Goal: Information Seeking & Learning: Check status

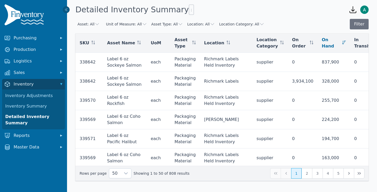
click at [310, 10] on div "Detailed Inventory Summary" at bounding box center [208, 10] width 267 height 14
click at [195, 24] on button "Location: All" at bounding box center [201, 23] width 28 height 5
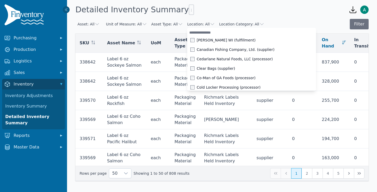
scroll to position [118, 0]
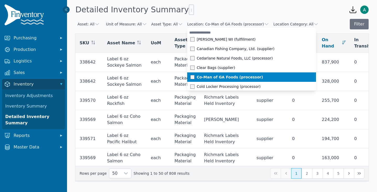
click at [207, 77] on span "Co-Man of GA Foods (processor)" at bounding box center [230, 76] width 66 height 5
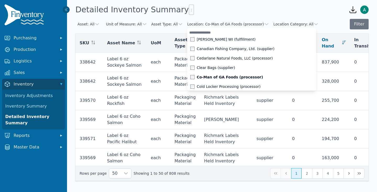
click at [330, 21] on div "Asset: All Unit of Measure: All Asset Type: All Location: Co-Man of GA Foods (p…" at bounding box center [221, 24] width 293 height 10
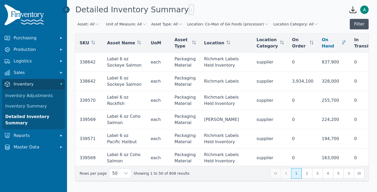
click at [356, 25] on button "Filter" at bounding box center [359, 24] width 19 height 10
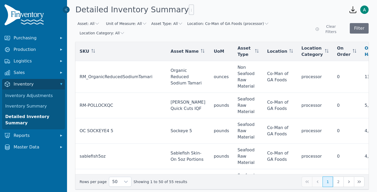
click at [354, 11] on icon "button" at bounding box center [353, 9] width 8 height 8
click at [323, 5] on div "Detailed Inventory Summary" at bounding box center [208, 10] width 267 height 14
click at [353, 10] on icon "button" at bounding box center [353, 9] width 8 height 8
click at [296, 9] on div "Detailed Inventory Summary" at bounding box center [208, 10] width 267 height 14
click at [351, 9] on icon "button" at bounding box center [353, 9] width 8 height 8
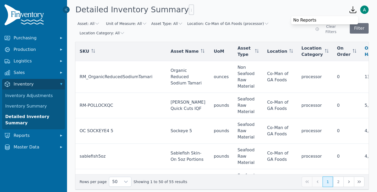
click at [306, 20] on div "No Reports" at bounding box center [324, 20] width 67 height 6
click at [312, 10] on div "Detailed Inventory Summary" at bounding box center [208, 10] width 267 height 14
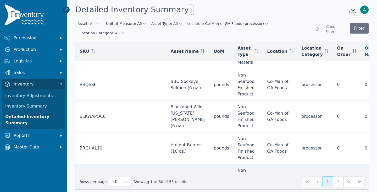
scroll to position [1431, 0]
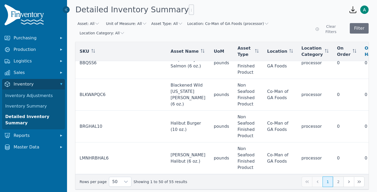
click at [338, 176] on button "2" at bounding box center [338, 181] width 10 height 10
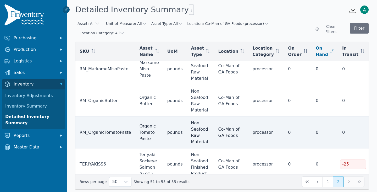
scroll to position [49, 0]
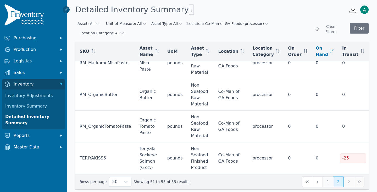
click at [328, 176] on button "1" at bounding box center [327, 181] width 10 height 10
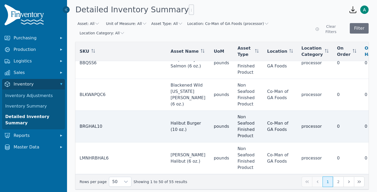
scroll to position [1431, 0]
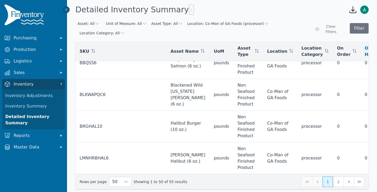
click at [354, 11] on icon "button" at bounding box center [353, 9] width 8 height 8
click at [304, 19] on div "No Reports" at bounding box center [324, 20] width 67 height 6
click at [329, 7] on div "Detailed Inventory Summary" at bounding box center [208, 10] width 267 height 14
click at [352, 10] on icon "button" at bounding box center [353, 10] width 6 height 6
click at [312, 18] on div "No Reports" at bounding box center [324, 20] width 67 height 6
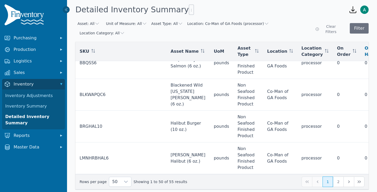
click at [311, 20] on div "Asset: All Unit of Measure: All Asset Type: All Location: Co-Man of GA Foods (p…" at bounding box center [221, 28] width 293 height 19
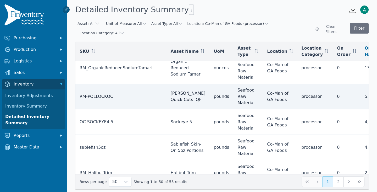
scroll to position [0, 0]
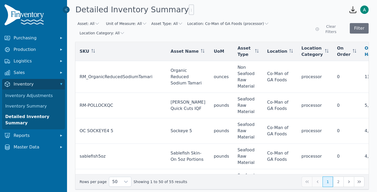
click at [253, 24] on button "Location: Co-Man of GA Foods (processor)" at bounding box center [228, 23] width 82 height 5
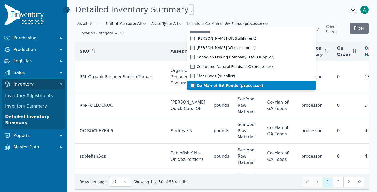
click at [190, 86] on span at bounding box center [193, 85] width 6 height 4
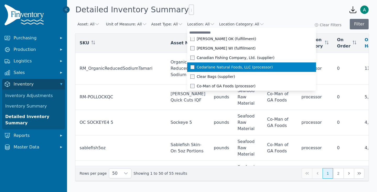
scroll to position [62, 0]
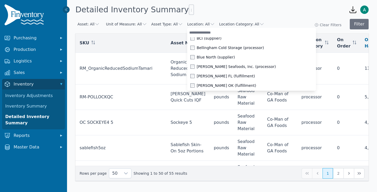
click at [295, 18] on div "Asset: All Unit of Measure: All Asset Type: All Location: All Advanced Labels N…" at bounding box center [222, 103] width 310 height 172
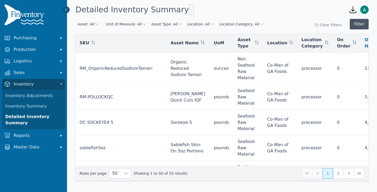
click at [355, 23] on button "Filter" at bounding box center [359, 24] width 19 height 10
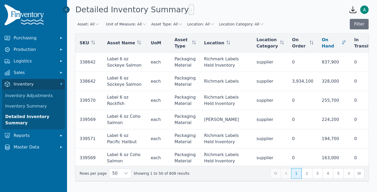
click at [271, 15] on div "Detailed Inventory Summary" at bounding box center [208, 10] width 267 height 14
